Goal: Task Accomplishment & Management: Manage account settings

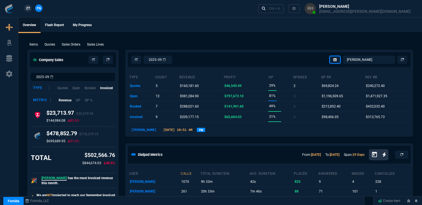
select select "16: [PERSON_NAME]"
click at [136, 87] on td "quotes" at bounding box center [142, 86] width 26 height 10
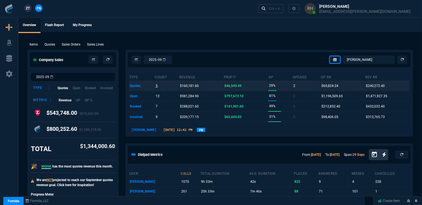
click at [156, 86] on p "5" at bounding box center [157, 86] width 2 height 8
click at [232, 85] on p "$46,549.49" at bounding box center [233, 86] width 17 height 8
click at [137, 85] on td "quotes" at bounding box center [142, 86] width 26 height 10
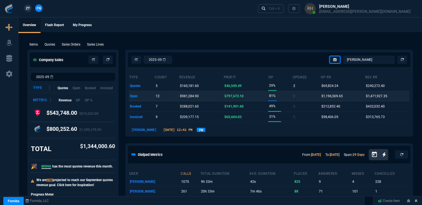
click at [137, 96] on td "open" at bounding box center [142, 96] width 26 height 10
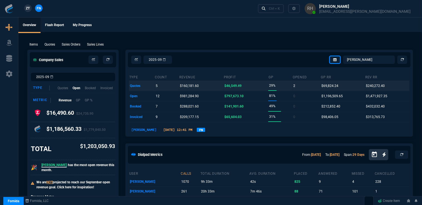
click at [134, 86] on td "quotes" at bounding box center [142, 86] width 26 height 10
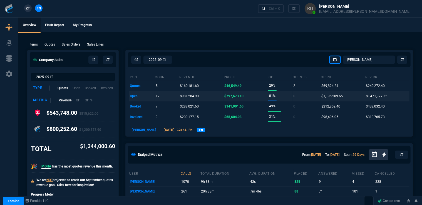
click at [134, 97] on td "open" at bounding box center [142, 96] width 26 height 10
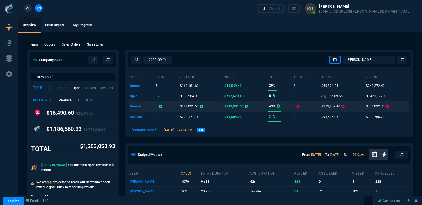
click at [134, 106] on td "booked" at bounding box center [142, 107] width 26 height 10
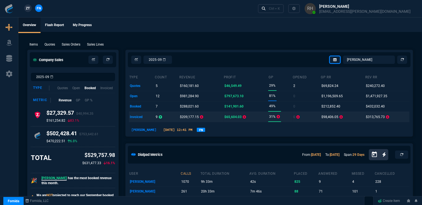
click at [137, 117] on td "invoiced" at bounding box center [142, 117] width 26 height 10
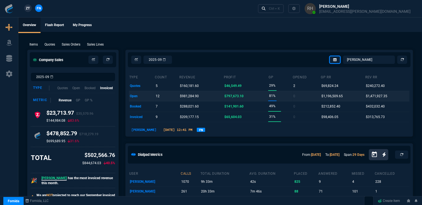
click at [132, 95] on td "open" at bounding box center [142, 96] width 26 height 10
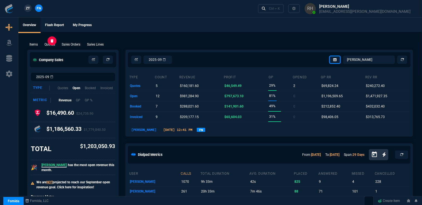
click at [48, 43] on p "Quotes" at bounding box center [50, 44] width 11 height 5
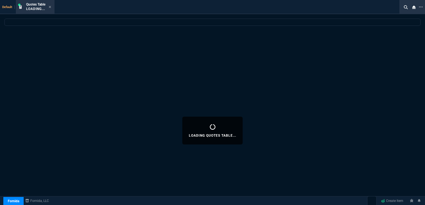
select select "16: [PERSON_NAME]"
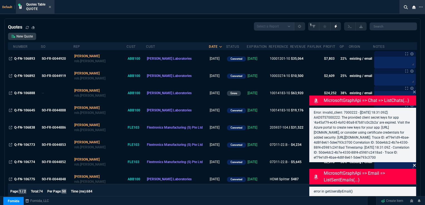
click at [413, 166] on icon at bounding box center [414, 165] width 3 height 4
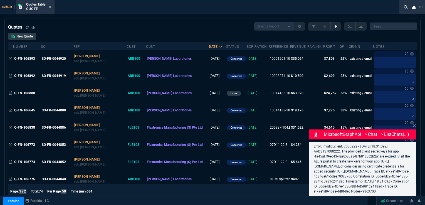
click at [407, 131] on p "MicrosoftGraphApi => chat => listChats(...)" at bounding box center [369, 134] width 91 height 7
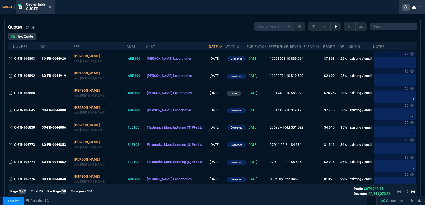
click at [403, 7] on nx-icon at bounding box center [406, 7] width 8 height 7
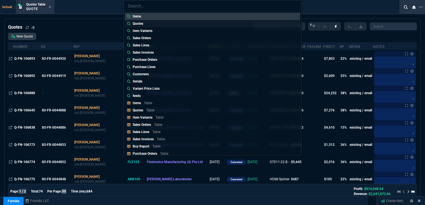
click at [142, 22] on p "Quotes" at bounding box center [138, 23] width 11 height 5
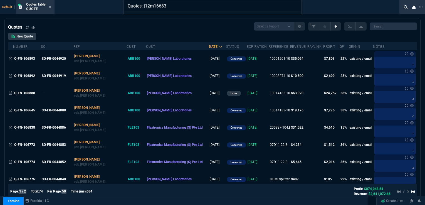
type input "Quotes: j12m16683"
click at [295, 6] on input "Quotes: j12m16683" at bounding box center [213, 5] width 178 height 11
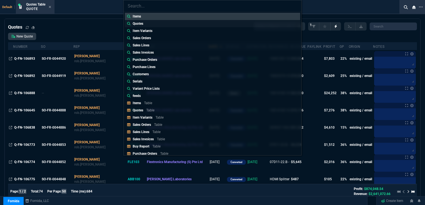
click at [134, 24] on p "Quotes" at bounding box center [138, 23] width 11 height 5
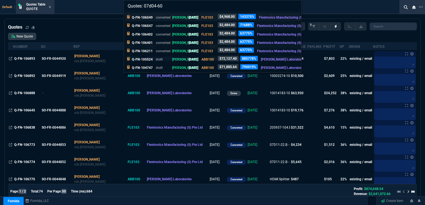
type input "Quotes: 07d04-60"
click at [147, 18] on p "Q-FN-106549" at bounding box center [142, 17] width 21 height 5
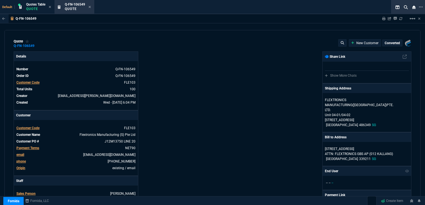
type input "33"
type input "16"
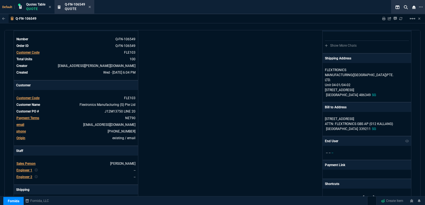
scroll to position [21, 0]
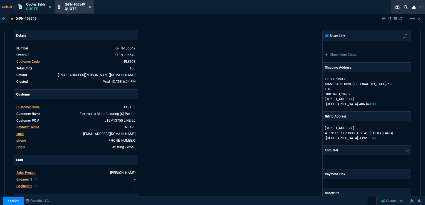
click at [91, 7] on icon at bounding box center [90, 7] width 2 height 2
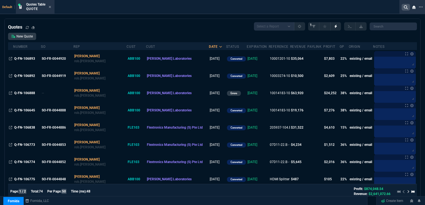
click at [404, 6] on icon at bounding box center [406, 7] width 4 height 4
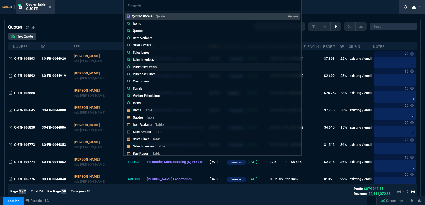
click at [152, 66] on p "Purchase Orders" at bounding box center [145, 67] width 24 height 5
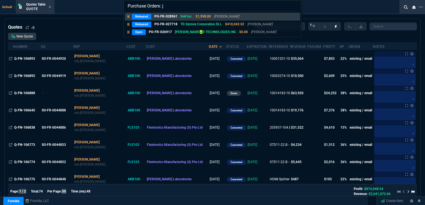
type input "Purchase Orders:"
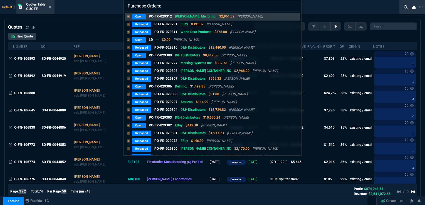
click at [295, 5] on input "Purchase Orders:" at bounding box center [213, 5] width 178 height 11
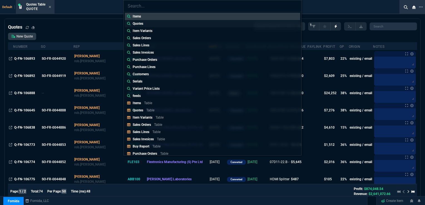
click at [141, 21] on p "Quotes" at bounding box center [138, 23] width 11 height 5
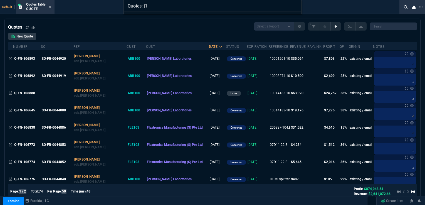
type input "Quotes: j"
click at [296, 6] on input "Quotes: j" at bounding box center [213, 5] width 178 height 11
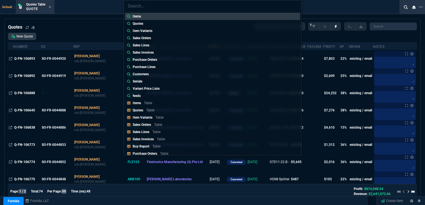
click at [110, 26] on div "Items Quotes Item Variants Sales Orders Sales Lines Sales Invoices Purchase Ord…" at bounding box center [212, 102] width 425 height 205
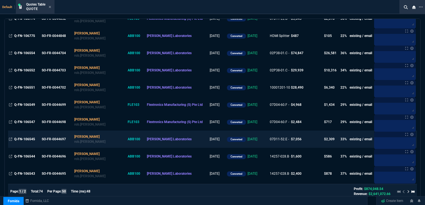
scroll to position [139, 0]
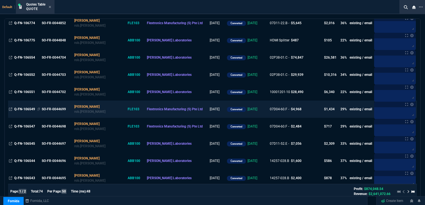
click at [24, 109] on span "Q-FN-106549" at bounding box center [24, 109] width 21 height 4
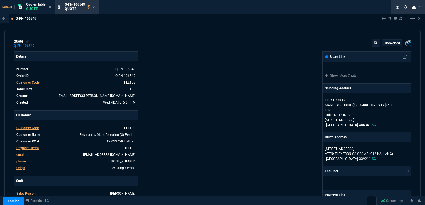
type input "33"
type input "16"
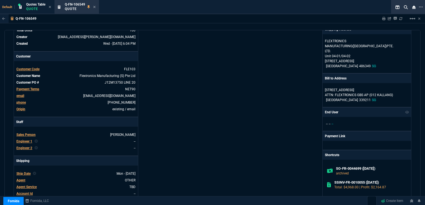
scroll to position [28, 0]
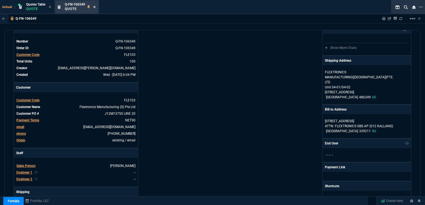
click at [95, 5] on nx-icon at bounding box center [94, 7] width 3 height 4
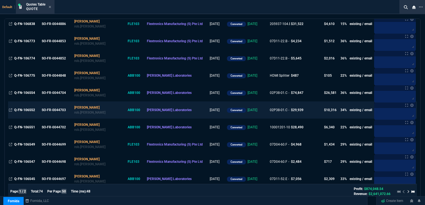
scroll to position [139, 0]
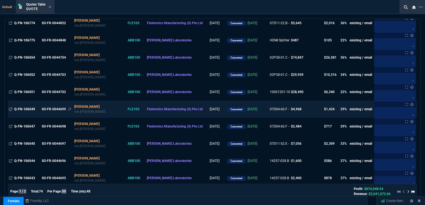
click at [62, 111] on div "SO-FR-0044699" at bounding box center [56, 109] width 29 height 5
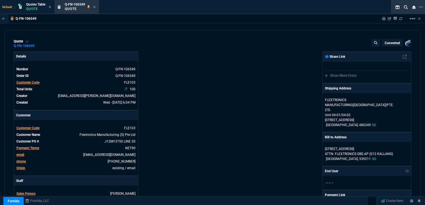
type input "33"
type input "16"
click at [413, 17] on mat-icon "linear_scale" at bounding box center [412, 18] width 7 height 7
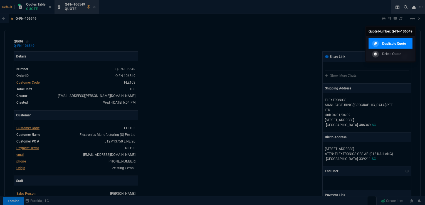
click at [390, 42] on p "Duplicate Quote" at bounding box center [394, 43] width 24 height 5
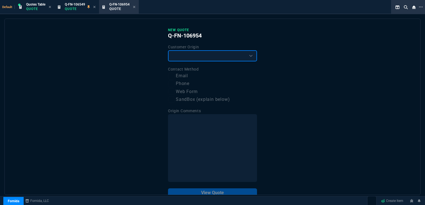
drag, startPoint x: 204, startPoint y: 58, endPoint x: 209, endPoint y: 59, distance: 5.1
click at [204, 58] on select "Existing Customer Amazon Lead (first order) Website Lead (first order) Called (…" at bounding box center [212, 55] width 89 height 11
select select "existing"
click at [168, 50] on select "Existing Customer Amazon Lead (first order) Website Lead (first order) Called (…" at bounding box center [212, 55] width 89 height 11
click at [173, 78] on input "Email" at bounding box center [171, 76] width 7 height 7
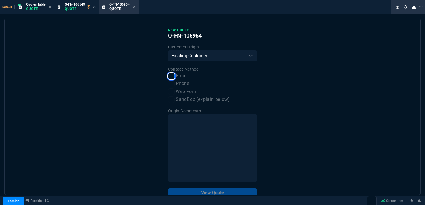
checkbox input "true"
click at [215, 191] on button "View Quote" at bounding box center [212, 193] width 89 height 9
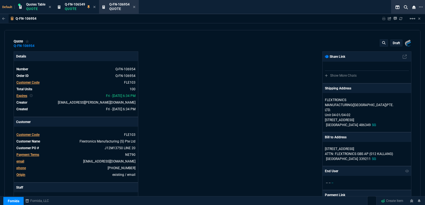
type input "33"
type input "16"
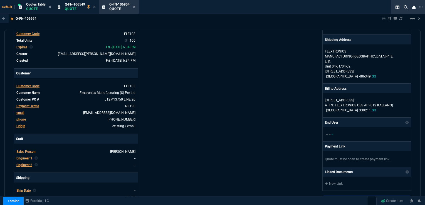
scroll to position [56, 0]
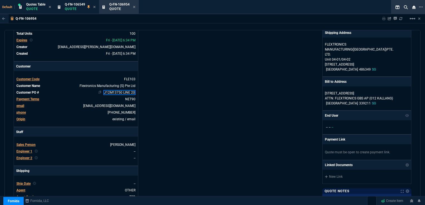
click at [120, 91] on link "J12M13750 LINE 20" at bounding box center [120, 92] width 32 height 5
click at [115, 92] on link "J12M13750 LINE 20" at bounding box center [120, 92] width 32 height 5
drag, startPoint x: 112, startPoint y: 92, endPoint x: 120, endPoint y: 93, distance: 8.6
click at [120, 93] on link "J12M13750 LINE 20" at bounding box center [120, 92] width 32 height 5
click at [131, 92] on link "J12M16683 LINE 20" at bounding box center [120, 92] width 32 height 5
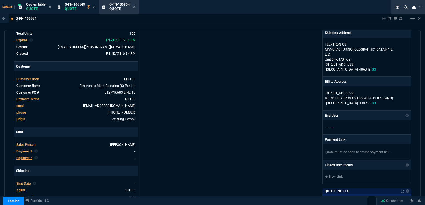
click at [165, 95] on div "Details Number Q-FN-106954 Order ID Q-FN-106954 Customer Code FLE103 Total Unit…" at bounding box center [113, 139] width 199 height 287
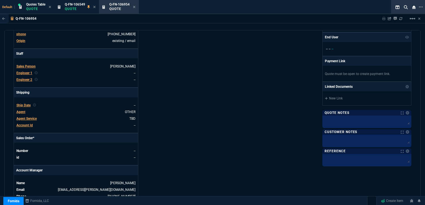
scroll to position [139, 0]
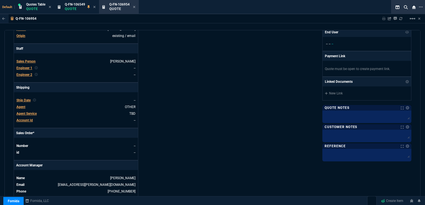
click at [24, 101] on span "Ship Date" at bounding box center [23, 101] width 14 height 4
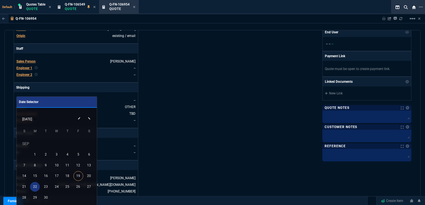
click at [33, 186] on div "22" at bounding box center [35, 187] width 10 height 10
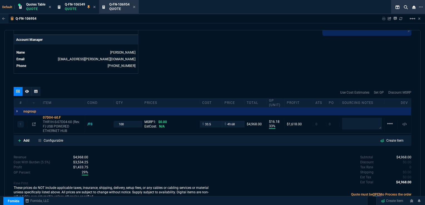
scroll to position [271, 0]
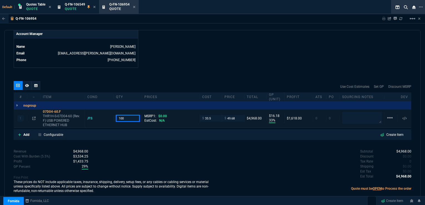
drag, startPoint x: 124, startPoint y: 117, endPoint x: 119, endPoint y: 118, distance: 5.1
click at [119, 118] on input "100" at bounding box center [128, 118] width 24 height 6
type input "50"
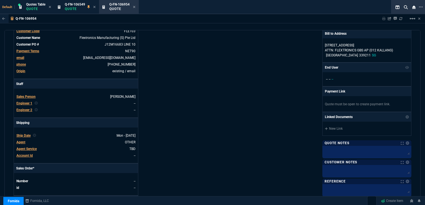
scroll to position [0, 0]
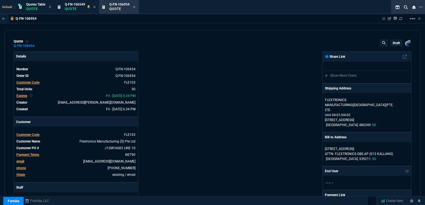
click at [393, 43] on p "draft" at bounding box center [396, 43] width 7 height 4
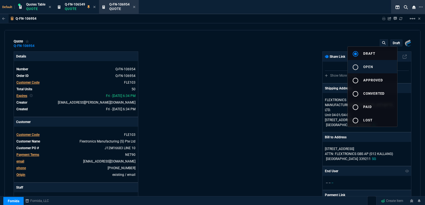
click at [365, 65] on span "open" at bounding box center [368, 67] width 10 height 4
type input "33"
type input "16"
click at [238, 68] on div at bounding box center [212, 102] width 425 height 205
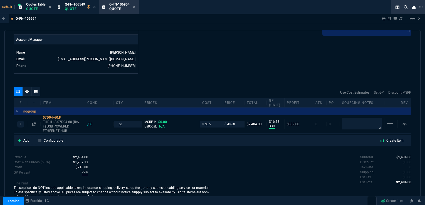
scroll to position [269, 0]
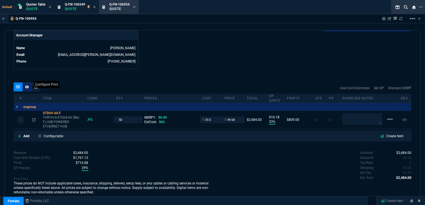
click at [25, 85] on icon at bounding box center [27, 86] width 4 height 3
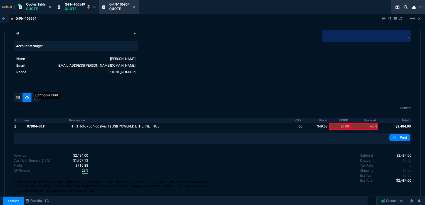
scroll to position [257, 0]
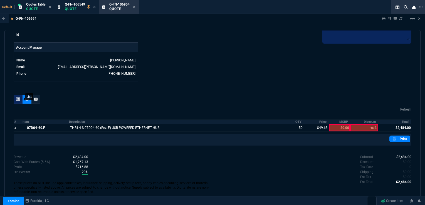
click at [19, 98] on icon at bounding box center [18, 99] width 4 height 3
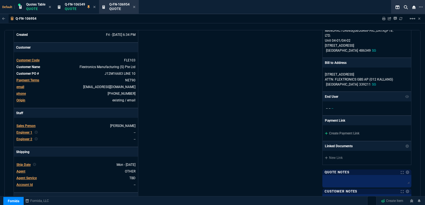
scroll to position [0, 0]
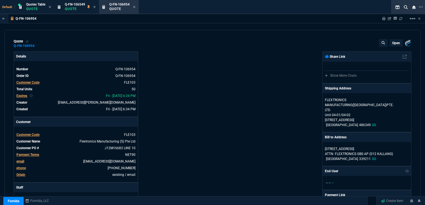
click at [394, 43] on p "open" at bounding box center [396, 43] width 8 height 4
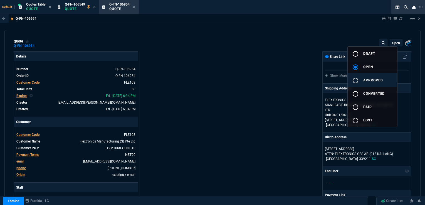
click at [371, 82] on span "approved" at bounding box center [373, 80] width 20 height 4
type input "33"
type input "16"
click at [112, 68] on div at bounding box center [212, 102] width 425 height 205
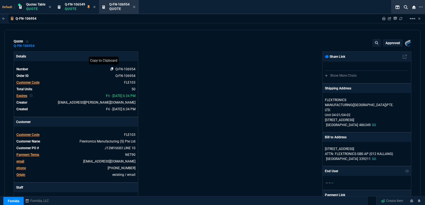
click at [112, 68] on icon at bounding box center [111, 68] width 3 height 3
click at [411, 20] on mat-icon "linear_scale" at bounding box center [412, 18] width 7 height 7
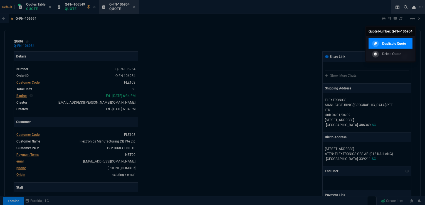
click at [400, 46] on p "Duplicate Quote" at bounding box center [394, 43] width 24 height 5
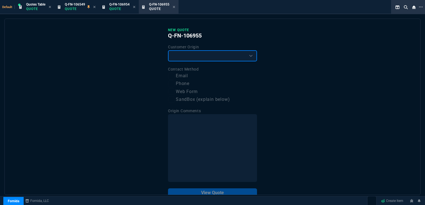
click at [205, 58] on select "Existing Customer Amazon Lead (first order) Website Lead (first order) Called (…" at bounding box center [212, 55] width 89 height 11
select select "existing"
click at [168, 50] on select "Existing Customer Amazon Lead (first order) Website Lead (first order) Called (…" at bounding box center [212, 55] width 89 height 11
click at [183, 78] on label "Email" at bounding box center [212, 76] width 89 height 7
click at [175, 78] on input "Email" at bounding box center [171, 76] width 7 height 7
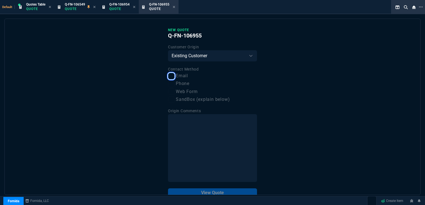
checkbox input "true"
click at [214, 193] on button "View Quote" at bounding box center [212, 193] width 89 height 9
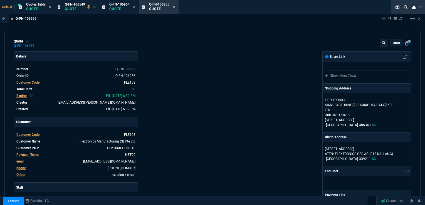
type input "33"
type input "16"
click at [110, 70] on icon at bounding box center [111, 68] width 3 height 3
click at [128, 147] on link "J12M16683 LINE 10" at bounding box center [120, 148] width 32 height 5
click at [130, 147] on link "J12M16683 LINE 10" at bounding box center [120, 148] width 32 height 5
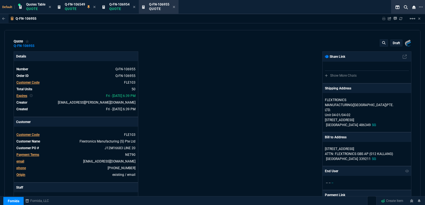
click at [221, 156] on div "Fornida, LLC 2609 Technology Dr Suite 300 Plano, TX 75074 Share Link Show More …" at bounding box center [312, 194] width 199 height 287
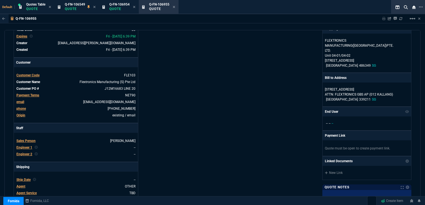
scroll to position [83, 0]
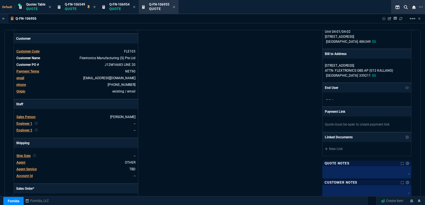
click at [23, 155] on span "Ship Date" at bounding box center [23, 156] width 14 height 4
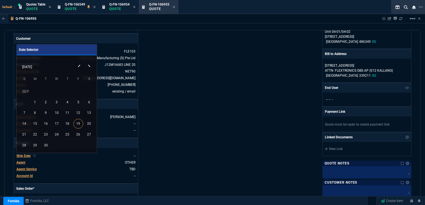
click at [88, 67] on div "SEP 2025" at bounding box center [56, 66] width 77 height 11
click at [89, 61] on button "Next month" at bounding box center [89, 61] width 11 height 0
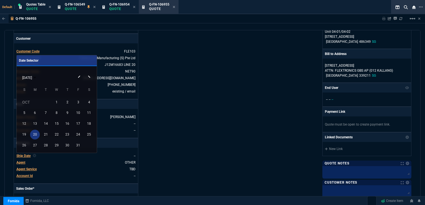
click at [35, 133] on div "20" at bounding box center [35, 135] width 10 height 10
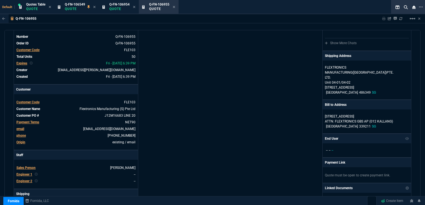
scroll to position [28, 0]
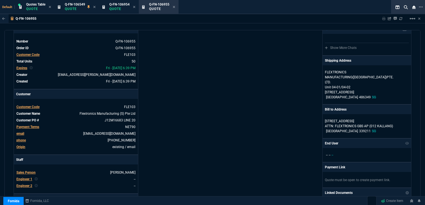
click at [22, 69] on span "Expires" at bounding box center [21, 68] width 11 height 4
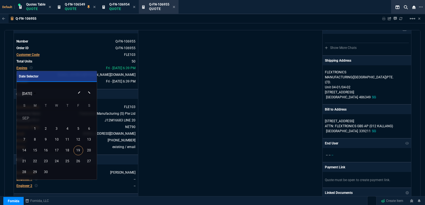
click at [88, 88] on button "Next month" at bounding box center [89, 88] width 11 height 0
click at [78, 159] on div "31" at bounding box center [78, 161] width 10 height 10
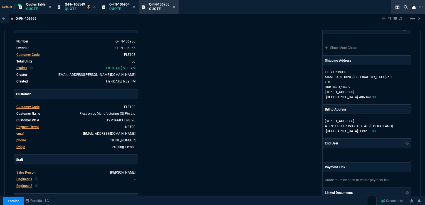
type input "33"
type input "16"
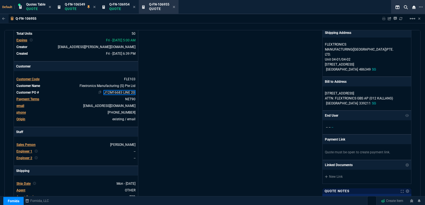
click at [134, 91] on link "J12M16683 LINE 20" at bounding box center [120, 92] width 32 height 5
click at [181, 104] on div "Details Number Q-FN-106955 Order ID Q-FN-106955 Customer Code FLE103 Total Unit…" at bounding box center [113, 139] width 199 height 287
click at [125, 7] on p "Quote" at bounding box center [119, 9] width 20 height 4
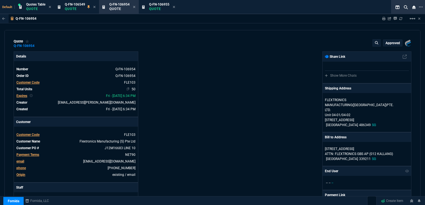
type input "33"
type input "16"
click at [132, 148] on link "J12M16683 LINE 10" at bounding box center [120, 148] width 32 height 5
click at [167, 147] on div "Details Number Q-FN-106954 Order ID Q-FN-106954 Customer Code FLE103 Total Unit…" at bounding box center [113, 194] width 199 height 287
click at [395, 42] on p "approved" at bounding box center [393, 43] width 14 height 4
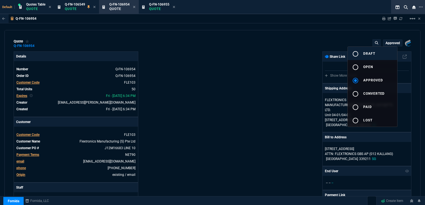
click at [370, 52] on span "draft" at bounding box center [369, 54] width 12 height 4
type input "33"
type input "16"
click at [134, 149] on div at bounding box center [212, 102] width 425 height 205
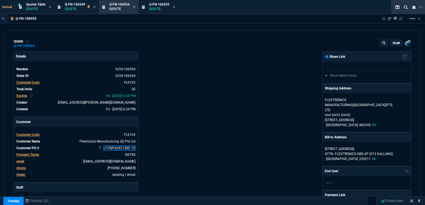
click at [134, 149] on link "J12M16683 LINE 10" at bounding box center [120, 148] width 32 height 5
click at [276, 146] on div "Fornida, LLC 2609 Technology Dr Suite 300 Plano, TX 75074 Share Link Show More …" at bounding box center [312, 194] width 199 height 287
click at [396, 46] on div "draft" at bounding box center [397, 43] width 12 height 6
click at [395, 43] on p "draft" at bounding box center [396, 43] width 7 height 4
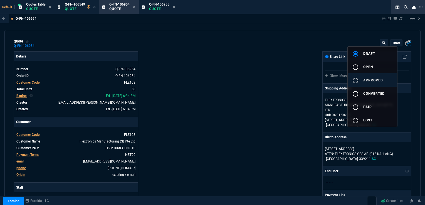
click at [363, 78] on button "radio_button_unchecked approved" at bounding box center [373, 79] width 50 height 13
type input "33"
type input "16"
click at [157, 8] on div at bounding box center [212, 102] width 425 height 205
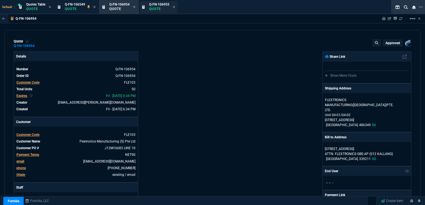
click at [157, 4] on span "Q-FN-106955" at bounding box center [159, 5] width 20 height 4
type input "33"
type input "16"
click at [393, 45] on p "draft" at bounding box center [396, 43] width 7 height 4
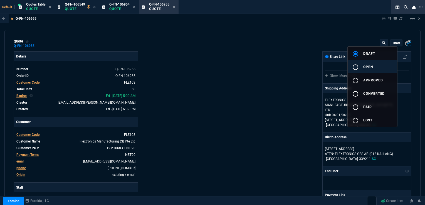
click at [356, 67] on mat-icon "radio_button_unchecked" at bounding box center [355, 67] width 7 height 7
type input "33"
type input "16"
click at [250, 85] on div at bounding box center [212, 102] width 425 height 205
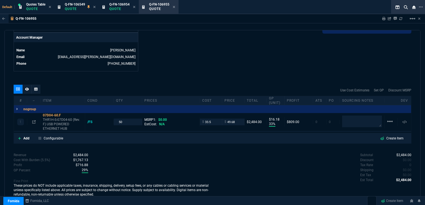
scroll to position [269, 0]
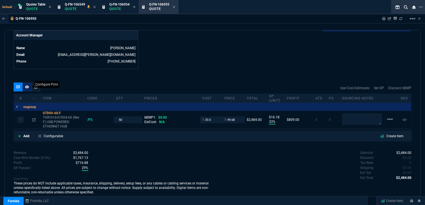
click at [26, 88] on icon at bounding box center [27, 86] width 4 height 3
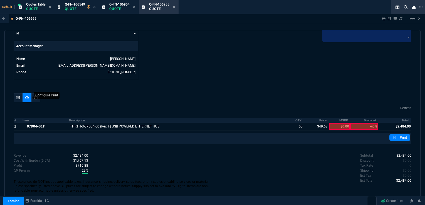
scroll to position [257, 0]
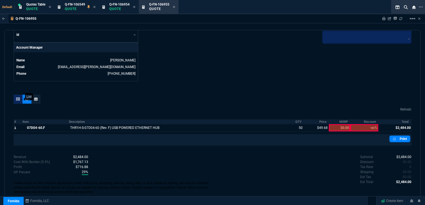
click at [19, 98] on icon at bounding box center [18, 99] width 4 height 3
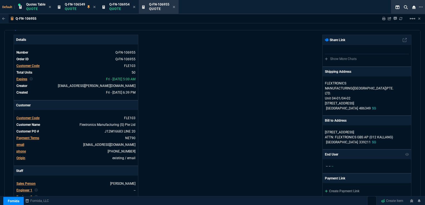
scroll to position [0, 0]
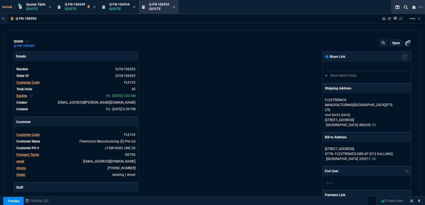
click at [396, 42] on p "open" at bounding box center [396, 43] width 8 height 4
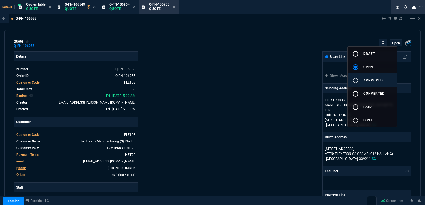
click at [371, 79] on span "approved" at bounding box center [373, 80] width 20 height 4
type input "33"
type input "16"
click at [175, 8] on div at bounding box center [212, 102] width 425 height 205
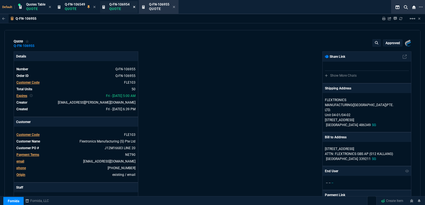
click at [135, 8] on icon at bounding box center [134, 6] width 3 height 3
click at [136, 8] on icon at bounding box center [134, 6] width 3 height 3
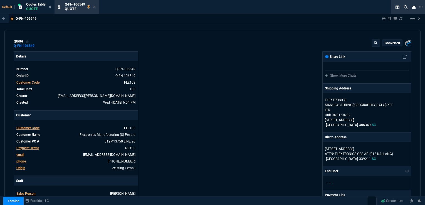
type input "33"
type input "16"
click at [414, 19] on mat-icon "linear_scale" at bounding box center [412, 18] width 7 height 7
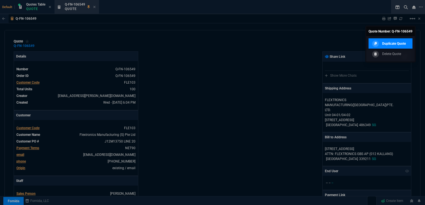
click at [392, 42] on p "Duplicate Quote" at bounding box center [394, 43] width 24 height 5
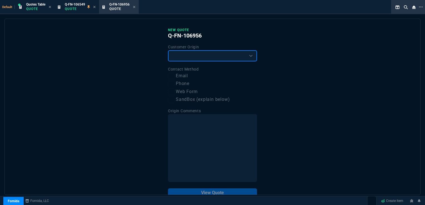
click at [198, 56] on select "Existing Customer Amazon Lead (first order) Website Lead (first order) Called (…" at bounding box center [212, 55] width 89 height 11
select select "existing"
click at [168, 50] on select "Existing Customer Amazon Lead (first order) Website Lead (first order) Called (…" at bounding box center [212, 55] width 89 height 11
click at [183, 76] on label "Email" at bounding box center [212, 76] width 89 height 7
click at [175, 76] on input "Email" at bounding box center [171, 76] width 7 height 7
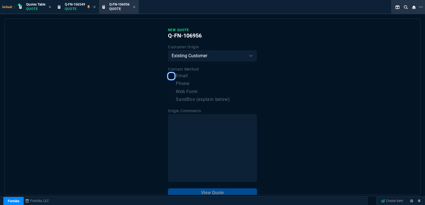
checkbox input "true"
click at [236, 191] on button "View Quote" at bounding box center [212, 193] width 89 height 9
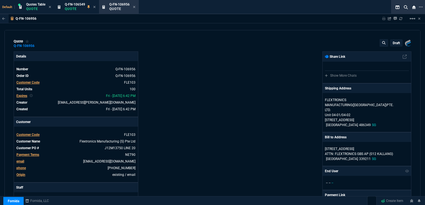
type input "33"
type input "16"
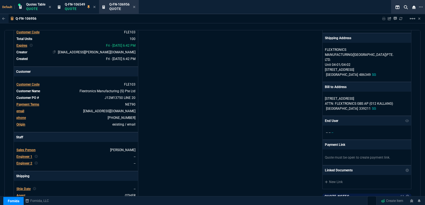
scroll to position [56, 0]
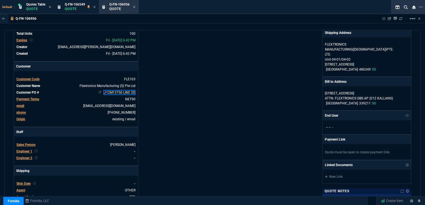
click at [117, 93] on link "J12M13750 LINE 20" at bounding box center [120, 92] width 32 height 5
drag, startPoint x: 113, startPoint y: 92, endPoint x: 121, endPoint y: 93, distance: 7.9
click at [121, 93] on link "J12M13750 LINE 20" at bounding box center [120, 92] width 32 height 5
click at [202, 118] on div "Details Number Q-FN-106956 Order ID Q-FN-106956 Customer Code FLE103 Total Unit…" at bounding box center [113, 139] width 199 height 287
click at [132, 91] on link "J12M16144 LINE 10" at bounding box center [120, 92] width 32 height 5
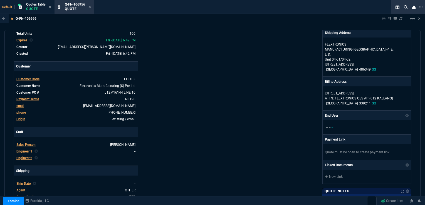
click at [185, 113] on div "Details Number Q-FN-106956 Order ID Q-FN-106956 Customer Code FLE103 Total Unit…" at bounding box center [113, 139] width 199 height 287
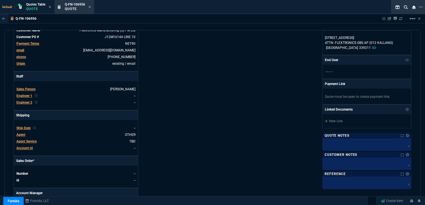
click at [26, 129] on span "Ship Date" at bounding box center [23, 128] width 14 height 4
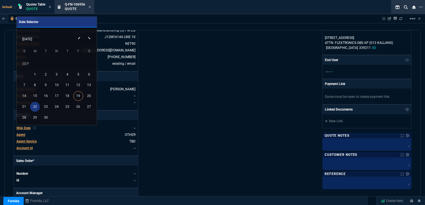
click at [35, 108] on div "22" at bounding box center [35, 107] width 10 height 10
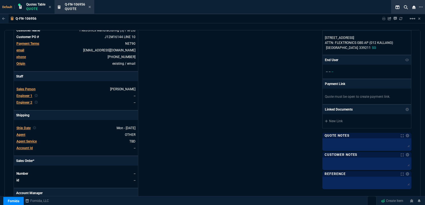
click at [172, 119] on div "Details Number Q-FN-106956 Order ID Q-FN-106956 Customer Code FLE103 Total Unit…" at bounding box center [113, 83] width 199 height 287
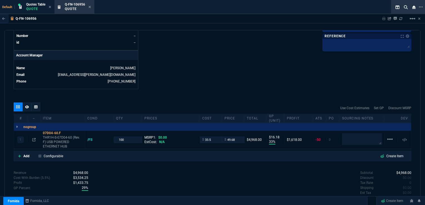
scroll to position [250, 0]
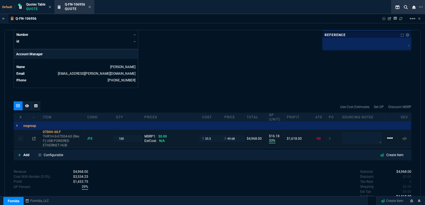
click at [387, 136] on mat-icon "linear_scale" at bounding box center [390, 138] width 7 height 7
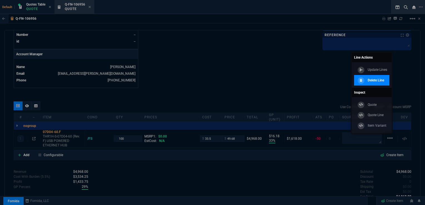
click at [375, 80] on p "Delete Line" at bounding box center [376, 80] width 16 height 5
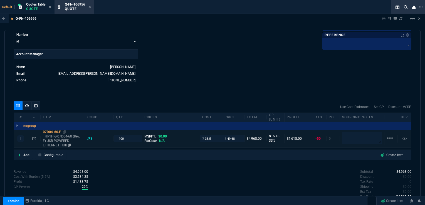
click at [72, 133] on div "07D04-60.F" at bounding box center [63, 132] width 40 height 4
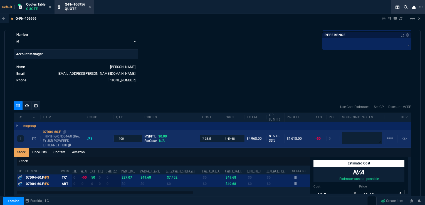
click at [50, 137] on p "THR1H-S-07D04-60 (Rev. F) USB POWERED ETHERNET HUB" at bounding box center [63, 140] width 40 height 13
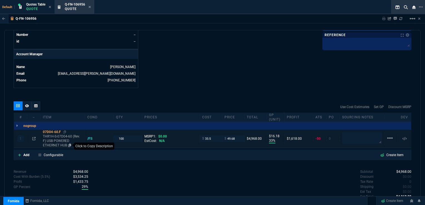
click at [69, 145] on icon at bounding box center [69, 145] width 3 height 3
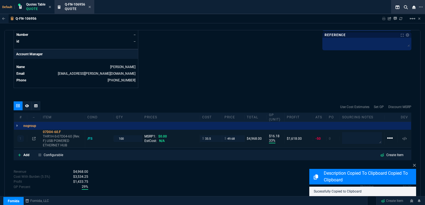
click at [388, 137] on mat-icon "linear_scale" at bounding box center [390, 138] width 7 height 7
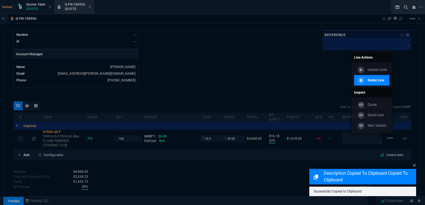
click at [373, 80] on p "Delete Line" at bounding box center [376, 80] width 16 height 5
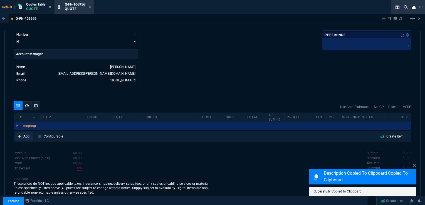
click at [24, 137] on p "Add" at bounding box center [26, 136] width 6 height 5
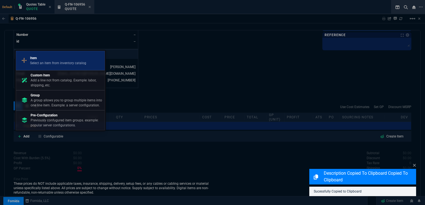
click at [46, 61] on p "Select an item from inventory catalog" at bounding box center [58, 63] width 56 height 5
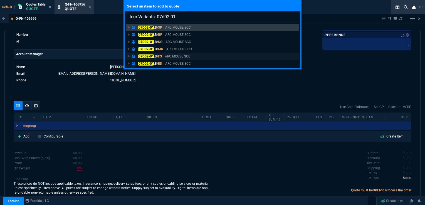
type input "Item Variants: 07d02-01"
click at [149, 55] on mark "07D02-01" at bounding box center [146, 57] width 16 height 4
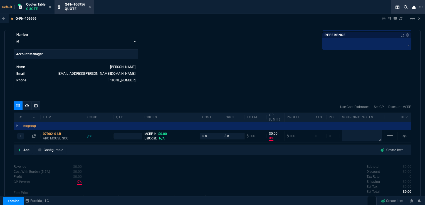
type input "0"
click at [120, 137] on input "number" at bounding box center [128, 136] width 24 height 6
type input "10"
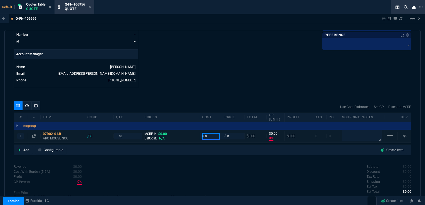
drag, startPoint x: 206, startPoint y: 136, endPoint x: 203, endPoint y: 136, distance: 3.6
click at [203, 136] on input "0" at bounding box center [211, 136] width 18 height 6
type input "9"
click at [231, 136] on input "0" at bounding box center [234, 136] width 18 height 6
type input "9"
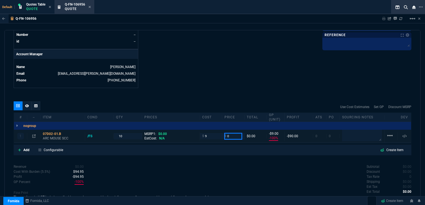
type input "-100"
type input "-9"
type input "16.2"
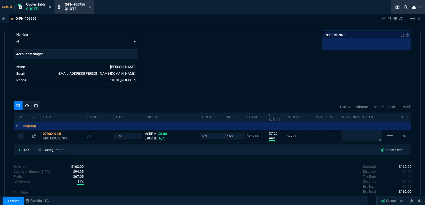
type input "44"
type input "7"
click at [211, 135] on input "9" at bounding box center [211, 136] width 18 height 6
type input "9.25"
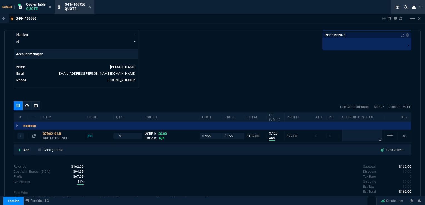
type input "9.25"
type input "43"
drag, startPoint x: 211, startPoint y: 136, endPoint x: 204, endPoint y: 138, distance: 8.0
click at [204, 138] on input "9.25" at bounding box center [211, 136] width 18 height 6
type input "10"
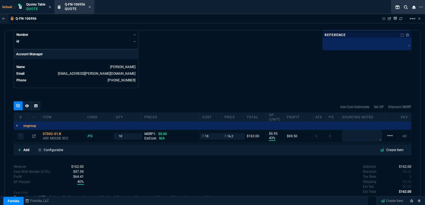
type input "10"
type input "38"
type input "6"
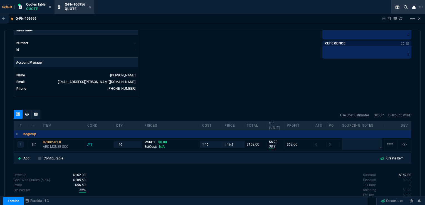
scroll to position [266, 0]
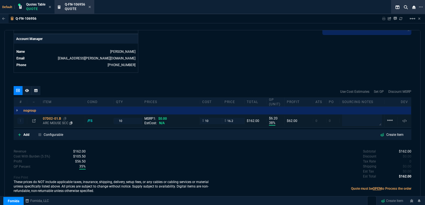
click at [48, 119] on div "07D02-01.B" at bounding box center [63, 119] width 40 height 4
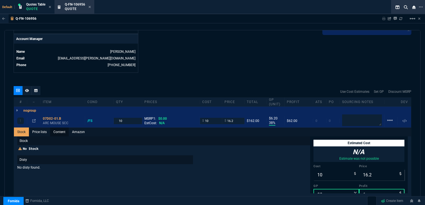
click at [59, 131] on link "Content" at bounding box center [59, 132] width 19 height 9
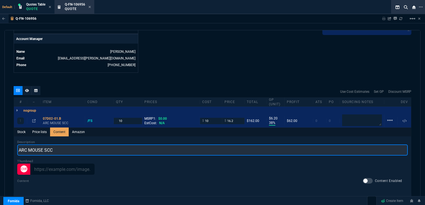
click at [21, 149] on input "ARC MOUSE SCC" at bounding box center [212, 150] width 391 height 11
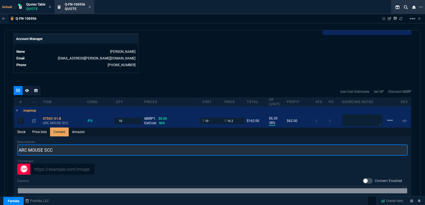
click at [19, 149] on input "ARC MOUSE SCC" at bounding box center [212, 150] width 391 height 11
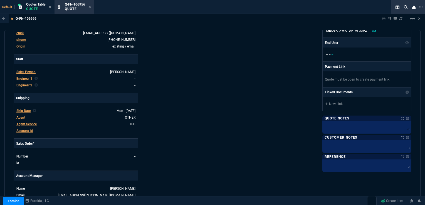
scroll to position [127, 0]
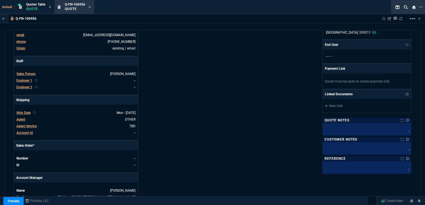
click at [38, 7] on p "Quote" at bounding box center [35, 9] width 19 height 4
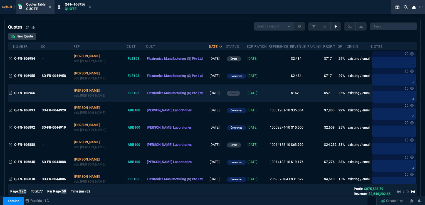
click at [146, 90] on td "Flextronics Manufacturing (S) Pte Ltd" at bounding box center [177, 93] width 63 height 17
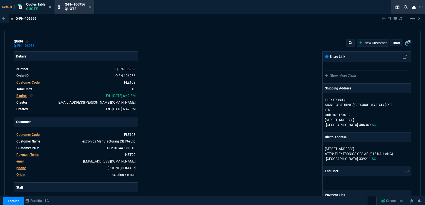
type input "38"
type input "6"
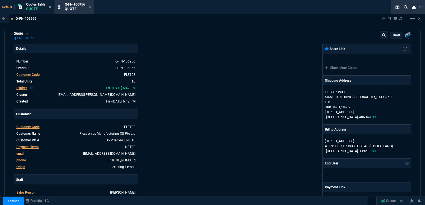
scroll to position [0, 0]
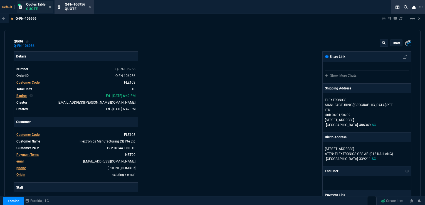
click at [43, 5] on span "Quotes Table" at bounding box center [35, 5] width 19 height 4
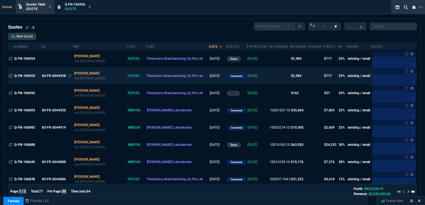
click at [52, 75] on div "SO-FR-0044958" at bounding box center [56, 75] width 29 height 5
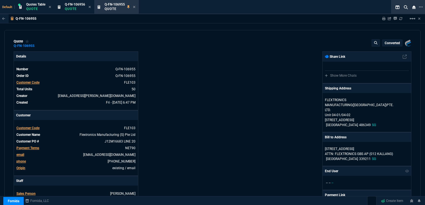
type input "33"
type input "16"
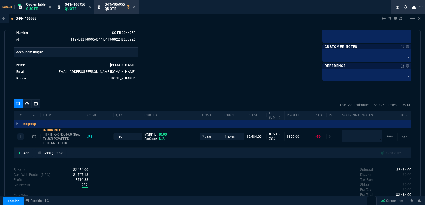
scroll to position [264, 0]
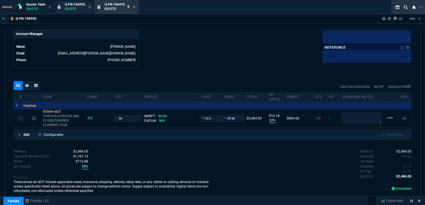
click at [78, 5] on span "Q-FN-106956" at bounding box center [75, 5] width 20 height 4
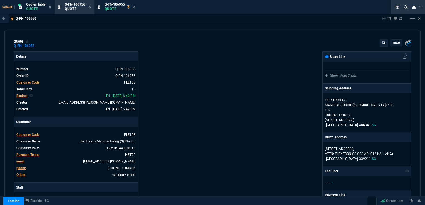
type input "38"
type input "6"
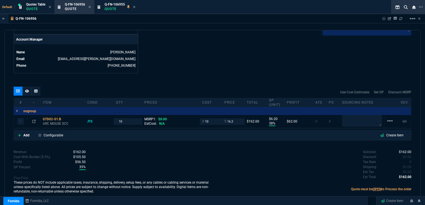
scroll to position [266, 0]
click at [57, 118] on div "07D02-01.B" at bounding box center [63, 119] width 40 height 4
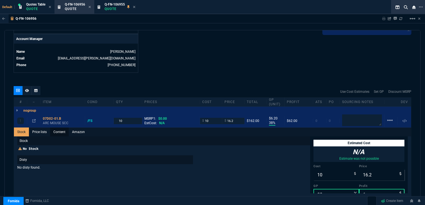
click at [58, 132] on link "Content" at bounding box center [59, 132] width 19 height 9
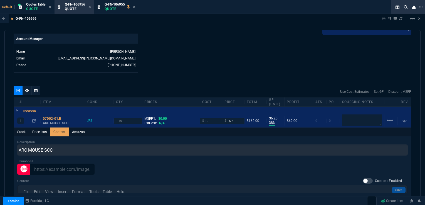
scroll to position [0, 0]
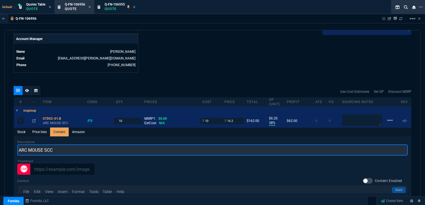
click at [19, 149] on input "ARC MOUSE SCC" at bounding box center [212, 150] width 391 height 11
drag, startPoint x: 18, startPoint y: 149, endPoint x: 21, endPoint y: 149, distance: 3.3
click at [18, 149] on input "ARC MOUSE SCC" at bounding box center [212, 150] width 391 height 11
paste input "THR1-7D02-01"
type input "THR1-7D02-01 (Rev B) ARC MOUSE SCC"
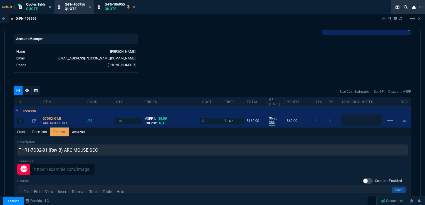
click at [192, 75] on div "quote Q-FN-106956 draft Fornida, LLC 2609 Technology Dr Suite 300 Plano, TX 750…" at bounding box center [212, 117] width 416 height 174
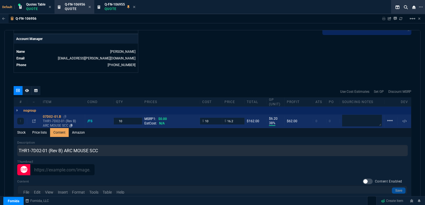
click at [53, 120] on p "THR1-7D02-01 (Rev B) ARC MOUSE SCC" at bounding box center [63, 123] width 40 height 9
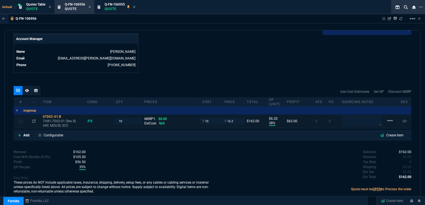
type input "38"
type input "6"
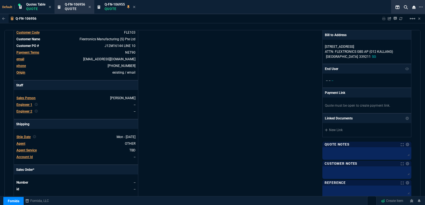
scroll to position [99, 0]
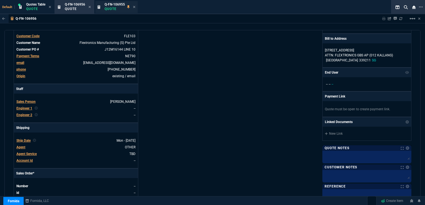
click at [117, 3] on span "Q-FN-106955" at bounding box center [115, 5] width 20 height 4
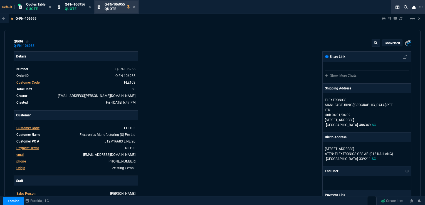
type input "33"
type input "16"
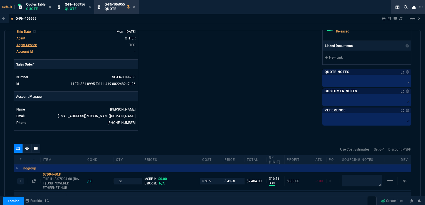
scroll to position [195, 0]
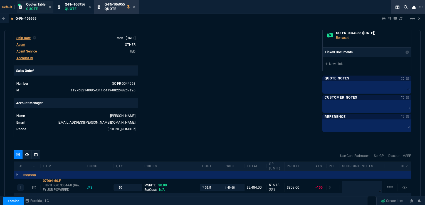
click at [28, 6] on span "Quotes Table" at bounding box center [35, 5] width 19 height 4
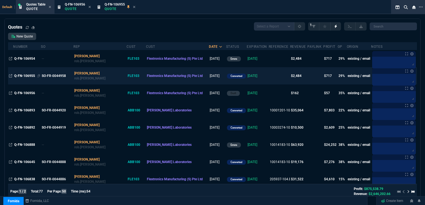
click at [17, 74] on div "Q-FN-106955" at bounding box center [27, 75] width 26 height 5
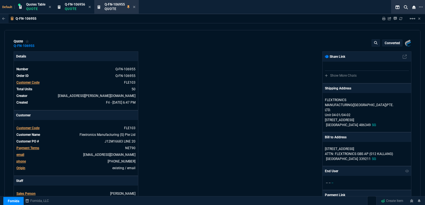
type input "33"
type input "16"
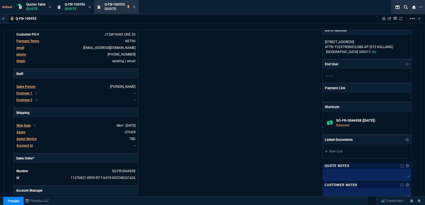
scroll to position [83, 0]
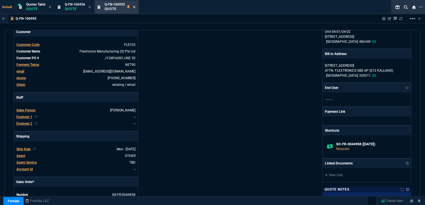
click at [136, 8] on icon at bounding box center [134, 6] width 3 height 3
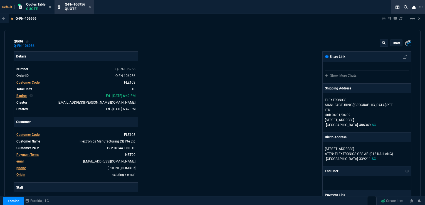
type input "38"
type input "6"
click at [34, 4] on span "Quotes Table" at bounding box center [35, 5] width 19 height 4
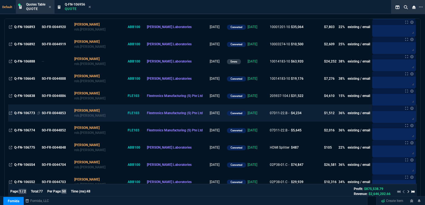
click at [31, 112] on span "Q-FN-106773" at bounding box center [24, 113] width 21 height 4
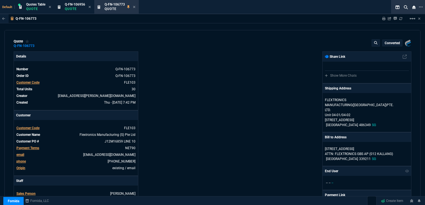
type input "39"
type input "55"
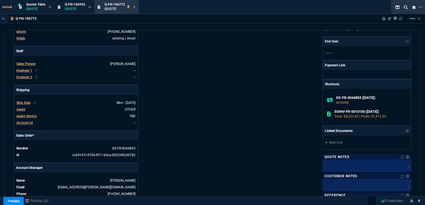
scroll to position [167, 0]
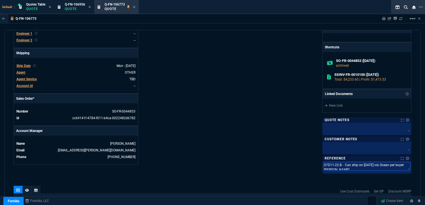
click at [328, 164] on textarea "07D11-22.B - Can ship on 9/8/25 via Ocean per buyer Florence Chan Hong Keow." at bounding box center [367, 167] width 87 height 8
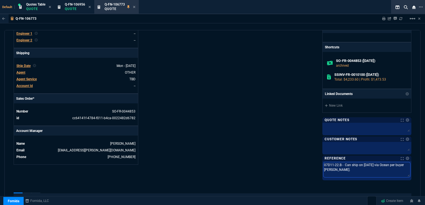
drag, startPoint x: 321, startPoint y: 164, endPoint x: 365, endPoint y: 171, distance: 43.6
click at [365, 171] on textarea "07D11-22.B - Can ship on 9/8/25 via Ocean per buyer Florence Chan Hong Keow." at bounding box center [367, 170] width 87 height 15
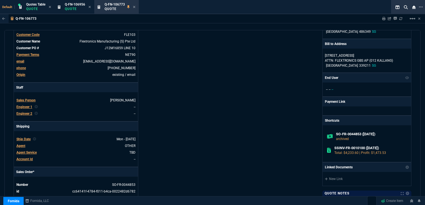
scroll to position [0, 0]
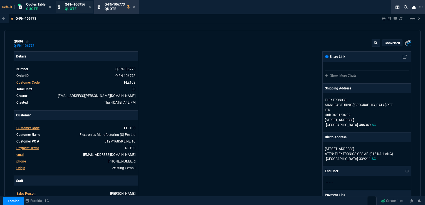
click at [72, 6] on span "Q-FN-106956" at bounding box center [75, 5] width 20 height 4
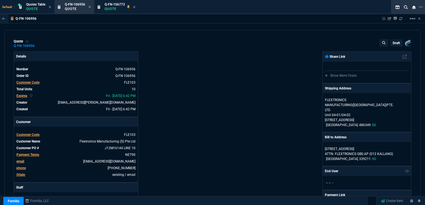
type input "38"
type input "6"
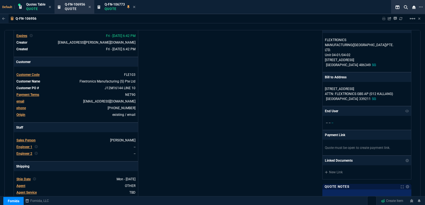
scroll to position [167, 0]
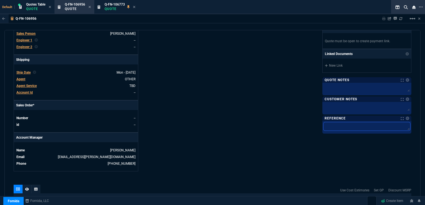
click at [334, 124] on textarea at bounding box center [367, 126] width 87 height 8
paste textarea "07D11-22.B - Can ship on 9/8/25 via Ocean per buyer Florence Chan Hong Keow."
type textarea "07D11-22.B - Can ship on 9/8/25 via Ocean per buyer Florence Chan Hong Keow."
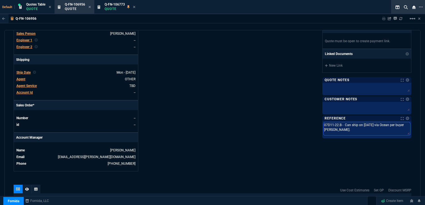
drag, startPoint x: 335, startPoint y: 123, endPoint x: 327, endPoint y: 124, distance: 8.1
click at [327, 124] on textarea "07D11-22.B - Can ship on 9/8/25 via Ocean per buyer Florence Chan Hong Keow." at bounding box center [367, 128] width 87 height 13
type textarea "07D0.B - Can ship on 9/8/25 via Ocean per buyer Florence Chan Hong Keow."
type textarea "07D02.B - Can ship on 9/8/25 via Ocean per buyer Florence Chan Hong Keow."
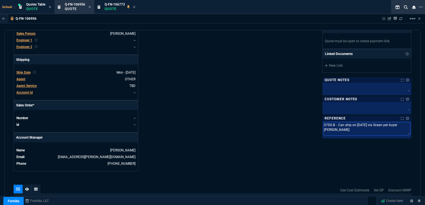
type textarea "07D02.B - Can ship on 9/8/25 via Ocean per buyer Florence Chan Hong Keow."
type textarea "07D02-.B - Can ship on 9/8/25 via Ocean per buyer Florence Chan Hong Keow."
type textarea "07D02-0.B - Can ship on 9/8/25 via Ocean per buyer Florence Chan Hong Keow."
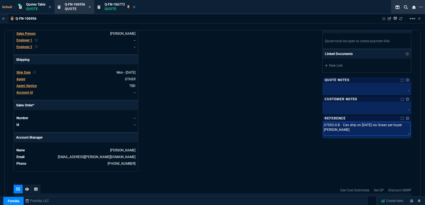
type textarea "07D02-01.B - Can ship on 9/8/25 via Ocean per buyer Florence Chan Hong Keow."
click at [363, 124] on textarea "07D02-01.B - Can ship on 9/8/25 via Ocean per buyer Florence Chan Hong Keow." at bounding box center [367, 128] width 87 height 13
type textarea "07D02-01.B - Can ship on 9//25 via Ocean per buyer Florence Chan Hong Keow."
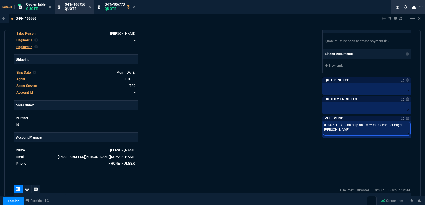
type textarea "07D02-01.B - Can ship on 9/2/25 via Ocean per buyer Florence Chan Hong Keow."
type textarea "07D02-01.B - Can ship on 9/22/25 via Ocean per buyer Florence Chan Hong Keow."
drag, startPoint x: 378, startPoint y: 124, endPoint x: 387, endPoint y: 124, distance: 8.6
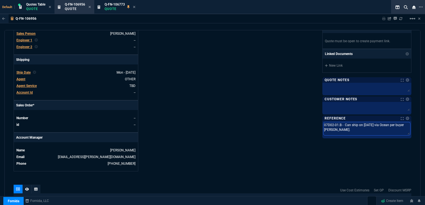
click at [387, 124] on textarea "07D02-01.B - Can ship on 9/22/25 via Ocean per buyer Florence Chan Hong Keow." at bounding box center [367, 128] width 87 height 13
type textarea "07D02-01.B - Can ship on 9/22/25 via A per buyer Florence Chan Hong Keow."
type textarea "07D02-01.B - Can ship on 9/22/25 via Ai per buyer Florence Chan Hong Keow."
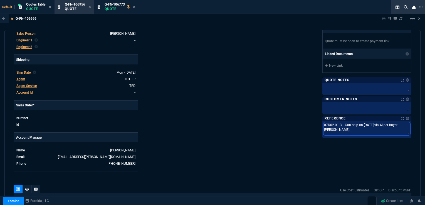
type textarea "07D02-01.B - Can ship on 9/22/25 via Air per buyer Florence Chan Hong Keow."
click at [286, 99] on div "Fornida, LLC 2609 Technology Dr Suite 300 Plano, TX 75074 Share Link Show More …" at bounding box center [312, 28] width 199 height 287
drag, startPoint x: 369, startPoint y: 128, endPoint x: 321, endPoint y: 122, distance: 48.4
click at [323, 122] on div "07D02-01.B - Can ship on 9/22/25 via Air per buyer Florence Chan Hong Keow. 07D…" at bounding box center [367, 130] width 89 height 19
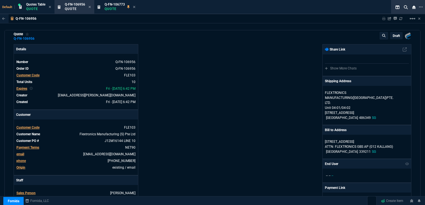
scroll to position [0, 0]
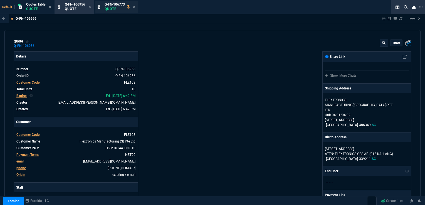
click at [116, 4] on span "Q-FN-106773" at bounding box center [115, 5] width 20 height 4
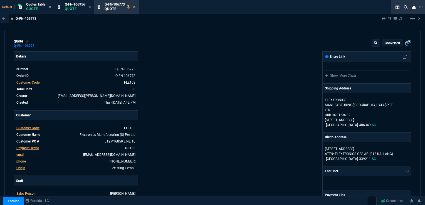
type input "39"
type input "55"
click at [136, 6] on icon at bounding box center [134, 7] width 2 height 2
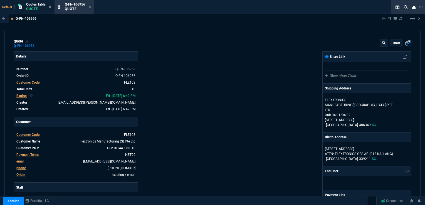
type input "38"
type input "6"
click at [40, 1] on div "Quotes Table Quote" at bounding box center [35, 7] width 36 height 12
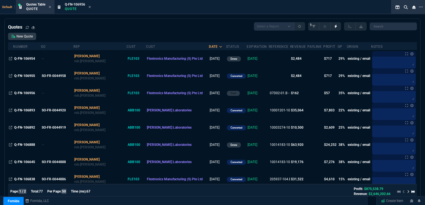
drag, startPoint x: 17, startPoint y: 58, endPoint x: 102, endPoint y: 71, distance: 86.7
click at [17, 58] on span "Q-FN-106954" at bounding box center [24, 59] width 21 height 4
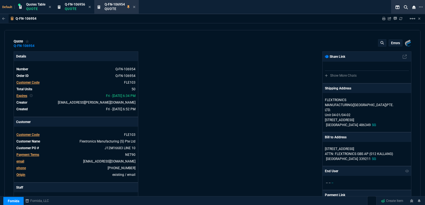
type input "33"
type input "16"
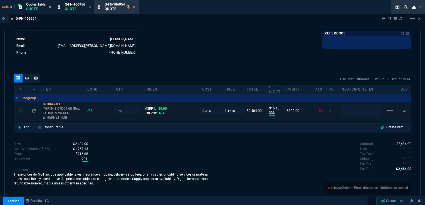
scroll to position [223, 0]
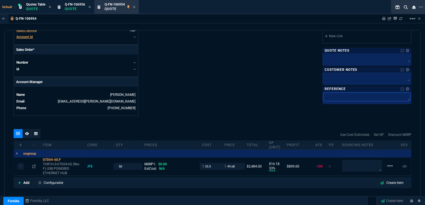
click at [331, 93] on textarea at bounding box center [367, 97] width 87 height 8
paste textarea "07D02-01.B - Can ship on 9/22/25 via Air per buyer Florence Chan Hong Keow."
type textarea "07D02-01.B - Can ship on 9/22/25 via Air per buyer Florence Chan Hong Keow."
drag, startPoint x: 338, startPoint y: 94, endPoint x: 321, endPoint y: 94, distance: 16.7
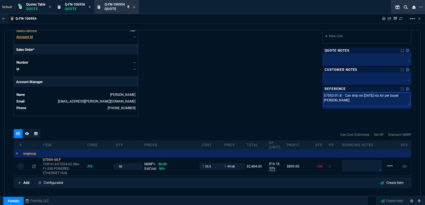
click at [324, 94] on textarea "07D02-01.B - Can ship on 9/22/25 via Air per buyer Florence Chan Hong Keow." at bounding box center [367, 99] width 87 height 13
type textarea "0 - Can ship on 9/22/25 via Air per buyer Florence Chan Hong Keow."
type textarea "04 - Can ship on 9/22/25 via Air per buyer Florence Chan Hong Keow."
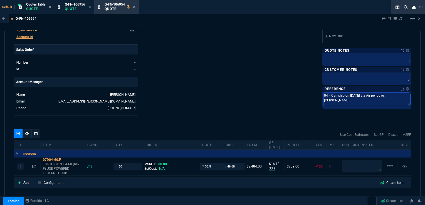
type textarea "04D - Can ship on 9/22/25 via Air per buyer Florence Chan Hong Keow."
type textarea "04D0 - Can ship on 9/22/25 via Air per buyer Florence Chan Hong Keow."
type textarea "04D04 - Can ship on 9/22/25 via Air per buyer Florence Chan Hong Keow."
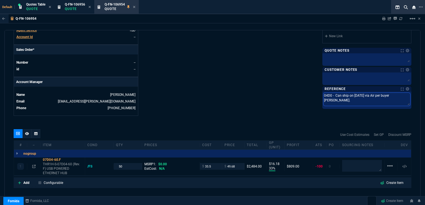
type textarea "04D04 - Can ship on 9/22/25 via Air per buyer Florence Chan Hong Keow."
type textarea "04D04- - Can ship on 9/22/25 via Air per buyer Florence Chan Hong Keow."
type textarea "04D04-6 - Can ship on 9/22/25 via Air per buyer Florence Chan Hong Keow."
type textarea "04D04-60 - Can ship on 9/22/25 via Air per buyer Florence Chan Hong Keow."
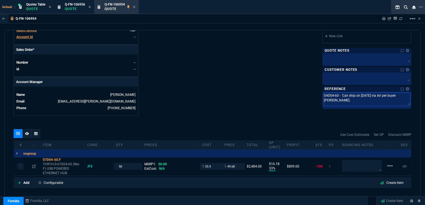
type textarea "04D04-60, - Can ship on 9/22/25 via Air per buyer Florence Chan Hong Keow."
type textarea "04D04-60 - Can ship on 9/22/25 via Air per buyer Florence Chan Hong Keow."
type textarea "04D04-60. - Can ship on 9/22/25 via Air per buyer Florence Chan Hong Keow."
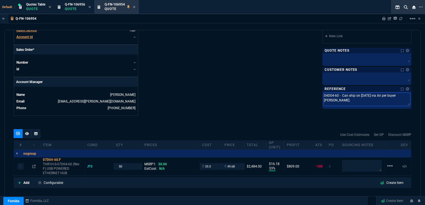
type textarea "04D04-60. - Can ship on 9/22/25 via Air per buyer Florence Chan Hong Keow."
type textarea "04D04-60.F - Can ship on 9/22/25 via Air per buyer Florence Chan Hong Keow."
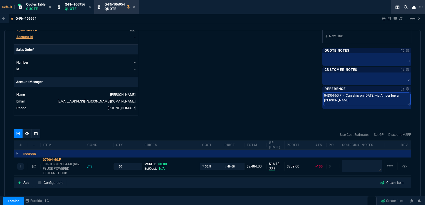
type textarea "04D04-60.F - Can ship on 9/22/25 via Air per buyer Florence Chan Hong Keow."
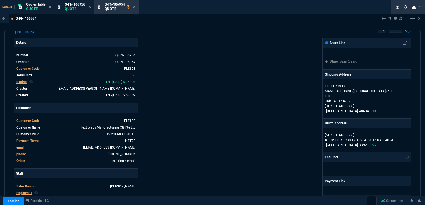
scroll to position [0, 0]
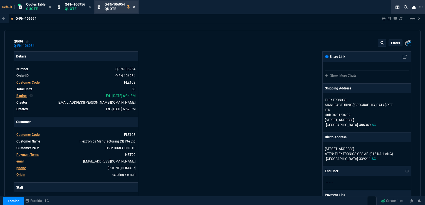
type textarea "04D04-60.F - Can ship on 9/22/25 via Air per buyer Florence Chan Hong Keow."
click at [134, 8] on icon at bounding box center [134, 7] width 2 height 2
type input "38"
type input "6"
click at [35, 3] on span "Quotes Table" at bounding box center [35, 5] width 19 height 4
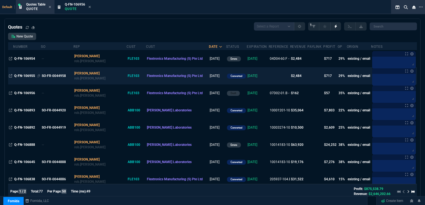
click at [24, 74] on div "Q-FN-106955" at bounding box center [27, 75] width 26 height 5
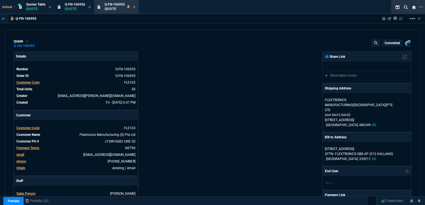
type input "33"
type input "16"
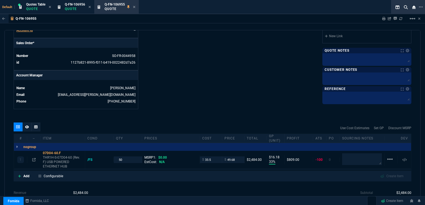
scroll to position [167, 0]
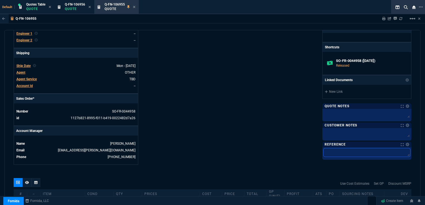
click at [334, 150] on textarea at bounding box center [367, 153] width 87 height 8
paste textarea "07D02-01.B - Can ship on 9/22/25 via Air per buyer Florence Chan Hong Keow."
type textarea "07D02-01.B - Can ship on 9/22/25 via Air per buyer Florence Chan Hong Keow."
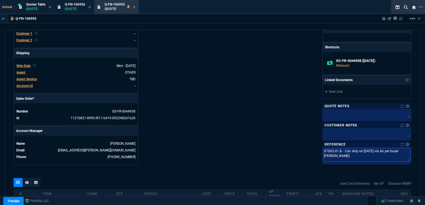
type textarea "07D02-01.B - Can ship on 9/22/25 via Air per buyer Florence Chan Hong Keow."
drag, startPoint x: 338, startPoint y: 149, endPoint x: 318, endPoint y: 149, distance: 19.8
click at [318, 149] on div "Fornida, LLC 2609 Technology Dr Suite 300 Plano, TX 75074 Share Link Show More …" at bounding box center [312, 25] width 199 height 281
type textarea "0 - Can ship on 9/22/25 via Air per buyer Florence Chan Hong Keow."
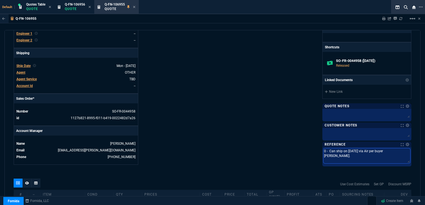
type textarea "07 - Can ship on 9/22/25 via Air per buyer Florence Chan Hong Keow."
type textarea "07D - Can ship on 9/22/25 via Air per buyer Florence Chan Hong Keow."
type textarea "07D0 - Can ship on 9/22/25 via Air per buyer Florence Chan Hong Keow."
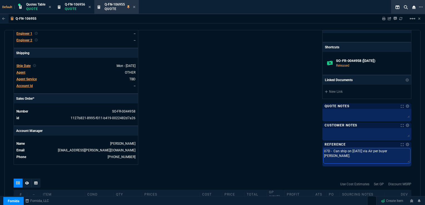
type textarea "07D0 - Can ship on 9/22/25 via Air per buyer Florence Chan Hong Keow."
type textarea "07D04 - Can ship on 9/22/25 via Air per buyer Florence Chan Hong Keow."
type textarea "07D04- - Can ship on 9/22/25 via Air per buyer Florence Chan Hong Keow."
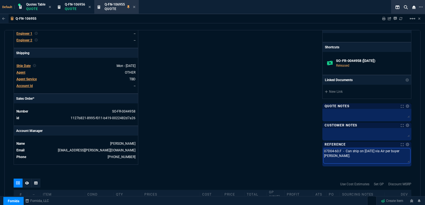
drag, startPoint x: 362, startPoint y: 150, endPoint x: 368, endPoint y: 149, distance: 6.5
click at [368, 149] on textarea "07D04-60.F - Can ship on 9/22/25 via Air per buyer Florence Chan Hong Keow." at bounding box center [367, 156] width 87 height 15
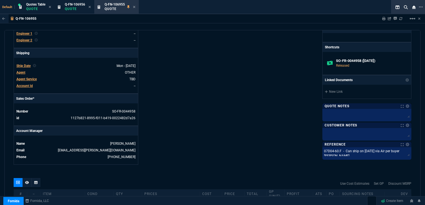
click at [282, 119] on div "Fornida, LLC 2609 Technology Dr Suite 300 Plano, TX 75074 Share Link Show More …" at bounding box center [312, 25] width 199 height 280
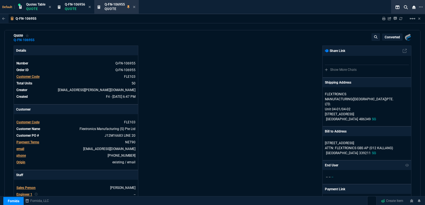
scroll to position [0, 0]
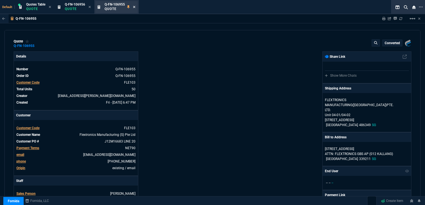
click at [134, 7] on icon at bounding box center [134, 6] width 3 height 3
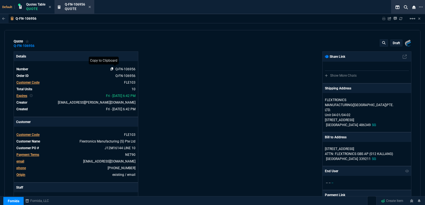
click at [111, 70] on icon at bounding box center [111, 68] width 3 height 3
click at [91, 7] on icon at bounding box center [90, 7] width 2 height 2
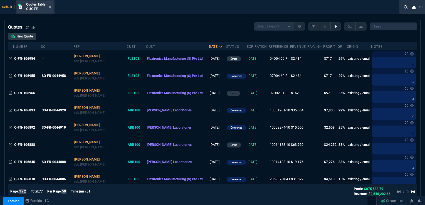
click at [51, 4] on div "Quotes Table Quote" at bounding box center [35, 7] width 36 height 12
click at [49, 6] on icon at bounding box center [50, 6] width 3 height 3
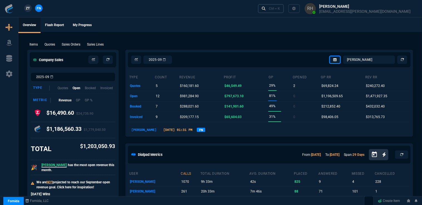
click at [280, 8] on div "Ctrl + K" at bounding box center [274, 8] width 11 height 4
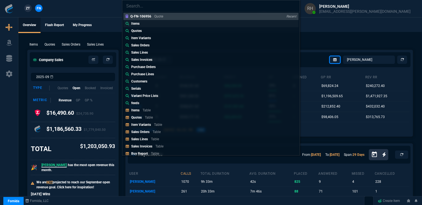
click at [139, 21] on p "Items" at bounding box center [135, 23] width 8 height 5
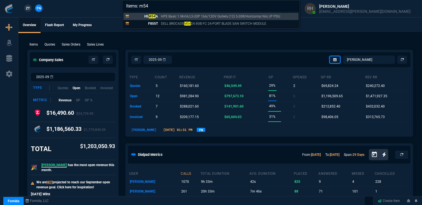
click at [163, 36] on div "Items: m54 H5 M54 A HPE Basic 1.9kVA/L5-20P 16A/120V Outlets (12) 5-20R/Horizon…" at bounding box center [211, 102] width 422 height 205
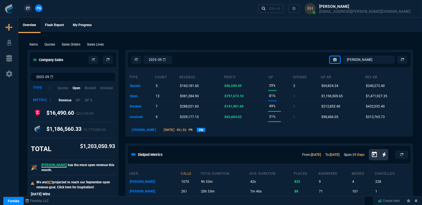
click at [50, 43] on p "Quotes" at bounding box center [50, 44] width 11 height 5
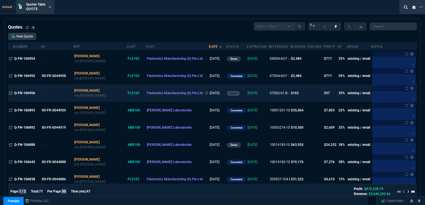
click at [164, 92] on span "Flextronics Manufacturing (S) Pte Ltd" at bounding box center [175, 93] width 56 height 4
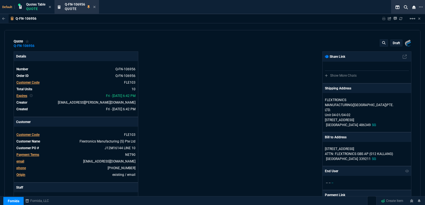
click at [393, 42] on p "draft" at bounding box center [396, 43] width 7 height 4
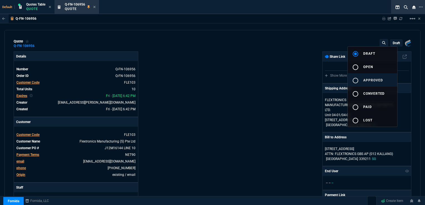
click at [367, 80] on span "approved" at bounding box center [373, 80] width 20 height 4
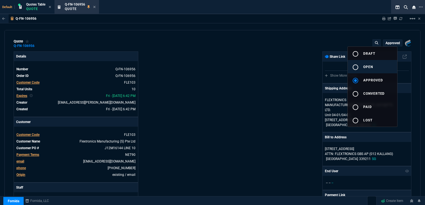
click at [356, 66] on mat-icon "radio_button_unchecked" at bounding box center [355, 67] width 7 height 7
click at [293, 54] on div at bounding box center [212, 102] width 425 height 205
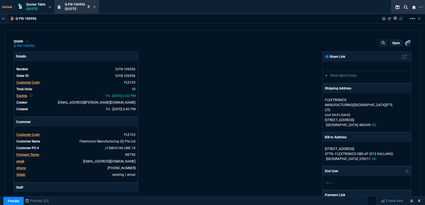
click at [392, 41] on p "open" at bounding box center [396, 43] width 8 height 4
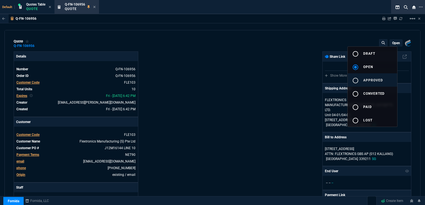
click at [366, 78] on span "approved" at bounding box center [373, 80] width 20 height 4
click at [241, 63] on div at bounding box center [212, 102] width 425 height 205
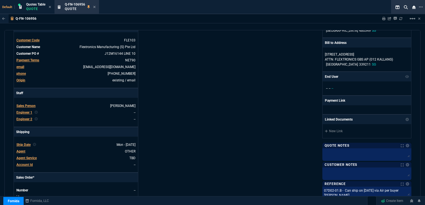
scroll to position [139, 0]
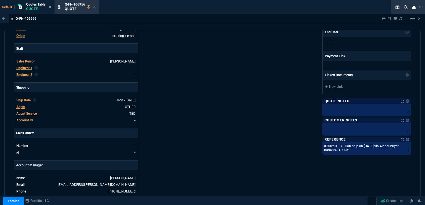
drag, startPoint x: 95, startPoint y: 6, endPoint x: 99, endPoint y: 8, distance: 3.9
click at [95, 6] on icon at bounding box center [94, 6] width 3 height 3
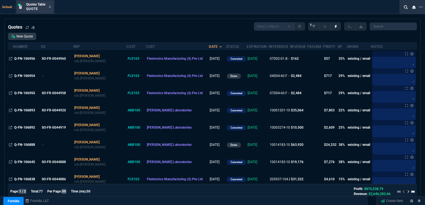
click at [48, 7] on div "Quotes Table Quote" at bounding box center [38, 7] width 25 height 10
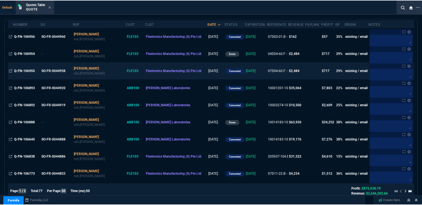
scroll to position [0, 0]
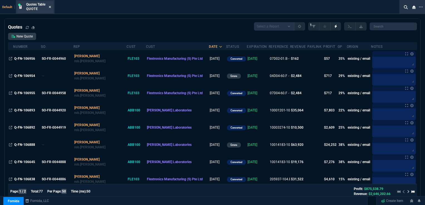
click at [50, 7] on icon at bounding box center [50, 7] width 2 height 2
